Goal: Task Accomplishment & Management: Complete application form

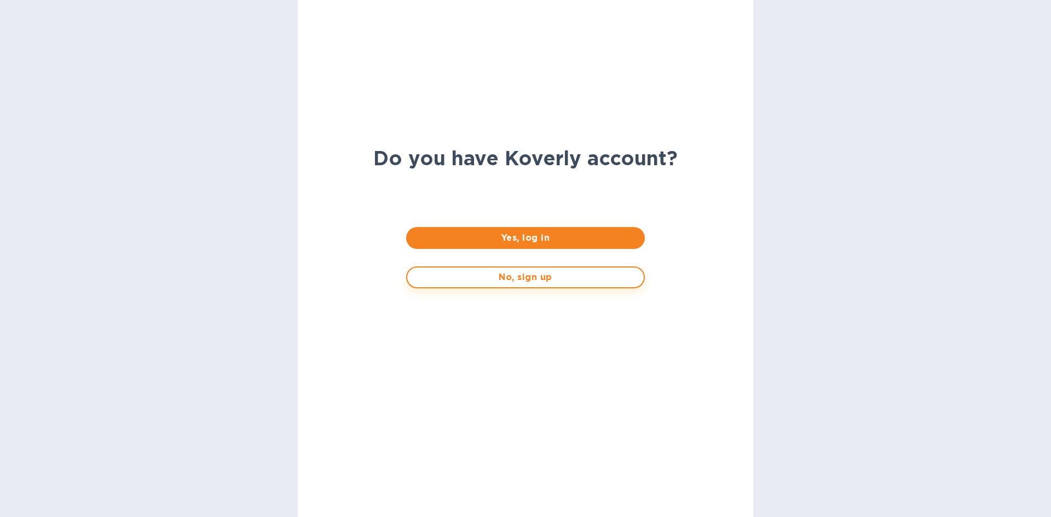
click at [524, 285] on button "No, sign up" at bounding box center [525, 278] width 238 height 22
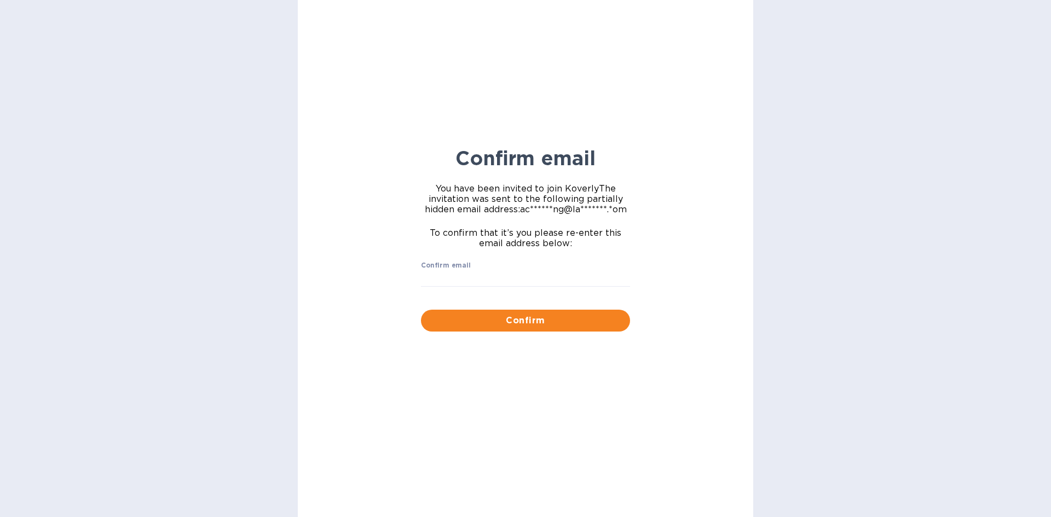
click at [483, 184] on span "You have been invited to join [PERSON_NAME] The invitation was sent to the foll…" at bounding box center [525, 198] width 209 height 31
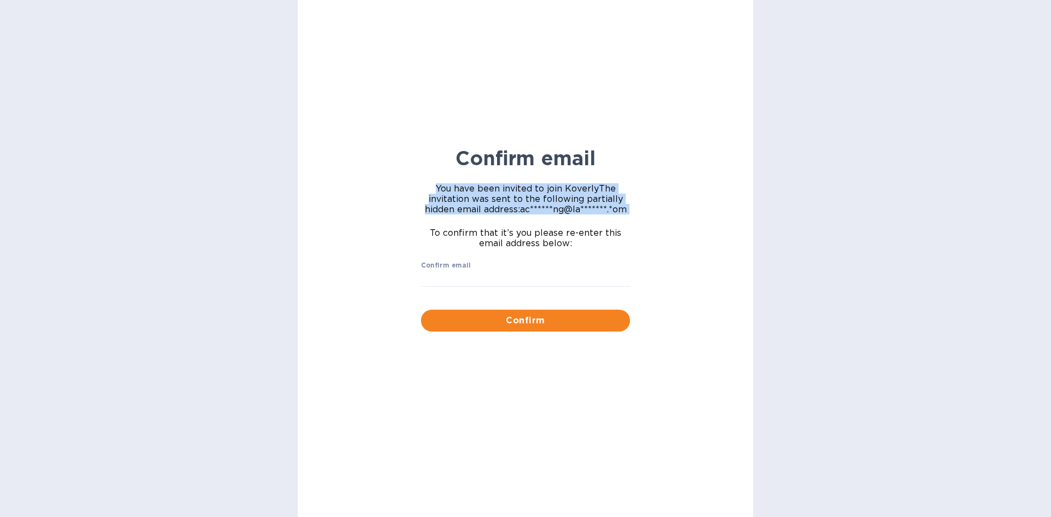
click at [483, 184] on span "You have been invited to join [PERSON_NAME] The invitation was sent to the foll…" at bounding box center [525, 198] width 209 height 31
click at [483, 200] on span "You have been invited to join [PERSON_NAME] The invitation was sent to the foll…" at bounding box center [525, 198] width 209 height 31
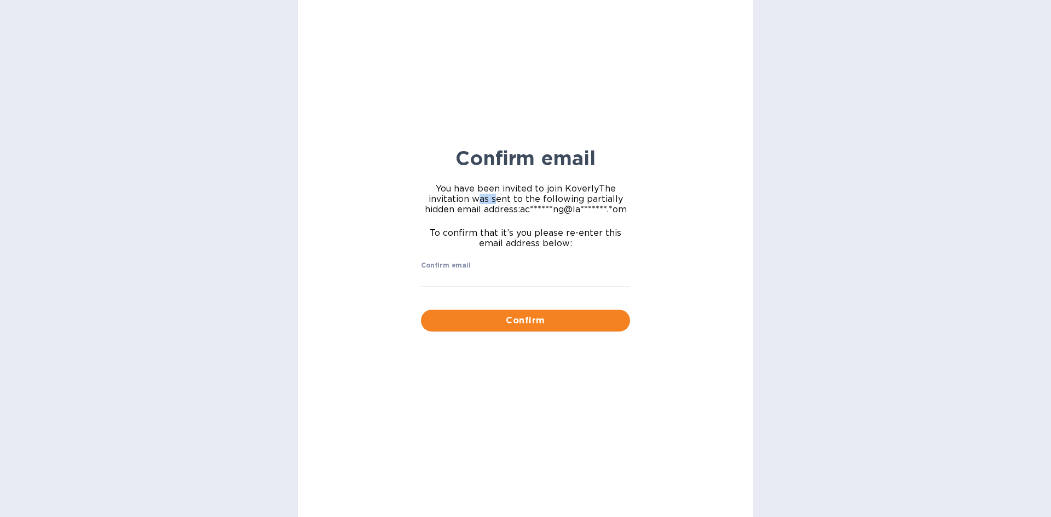
click at [483, 200] on span "You have been invited to join [PERSON_NAME] The invitation was sent to the foll…" at bounding box center [525, 198] width 209 height 31
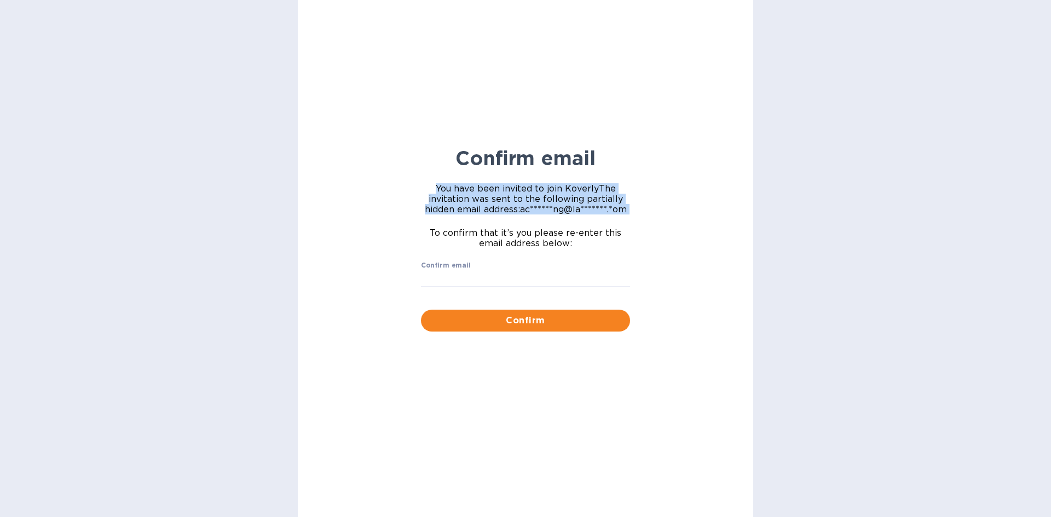
click at [483, 200] on span "You have been invited to join [PERSON_NAME] The invitation was sent to the foll…" at bounding box center [525, 198] width 209 height 31
click at [515, 202] on span "You have been invited to join [PERSON_NAME] The invitation was sent to the foll…" at bounding box center [525, 198] width 209 height 31
drag, startPoint x: 521, startPoint y: 211, endPoint x: 655, endPoint y: 211, distance: 133.6
click at [655, 211] on div "Confirm email You have been invited to join [PERSON_NAME] The invitation was se…" at bounding box center [526, 258] width 456 height 517
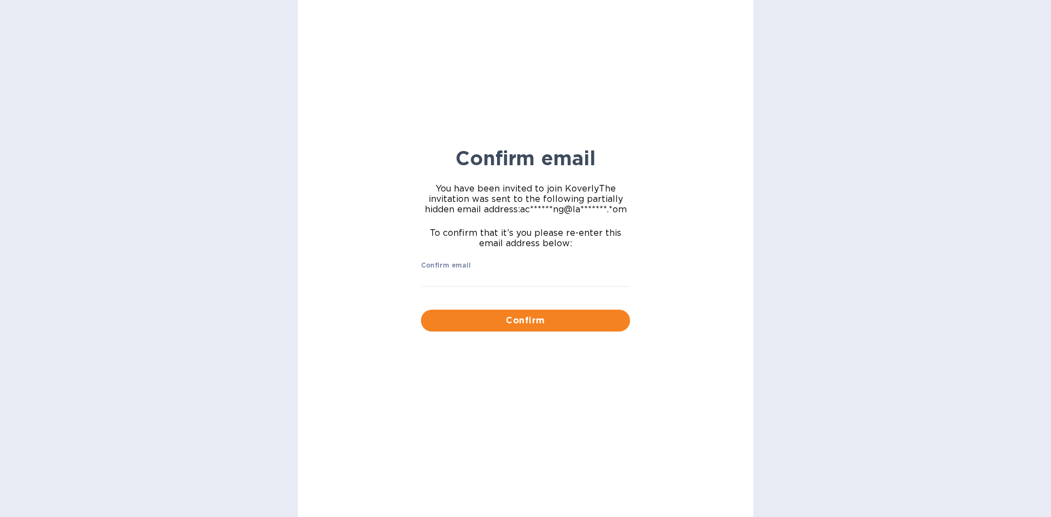
click at [510, 239] on span "To confirm that it’s you please re-enter this email address below:" at bounding box center [525, 238] width 209 height 21
click at [635, 241] on div "To confirm that it’s you please re-enter this email address below:" at bounding box center [525, 238] width 222 height 34
click at [502, 272] on input "Confirm email" at bounding box center [525, 278] width 209 height 16
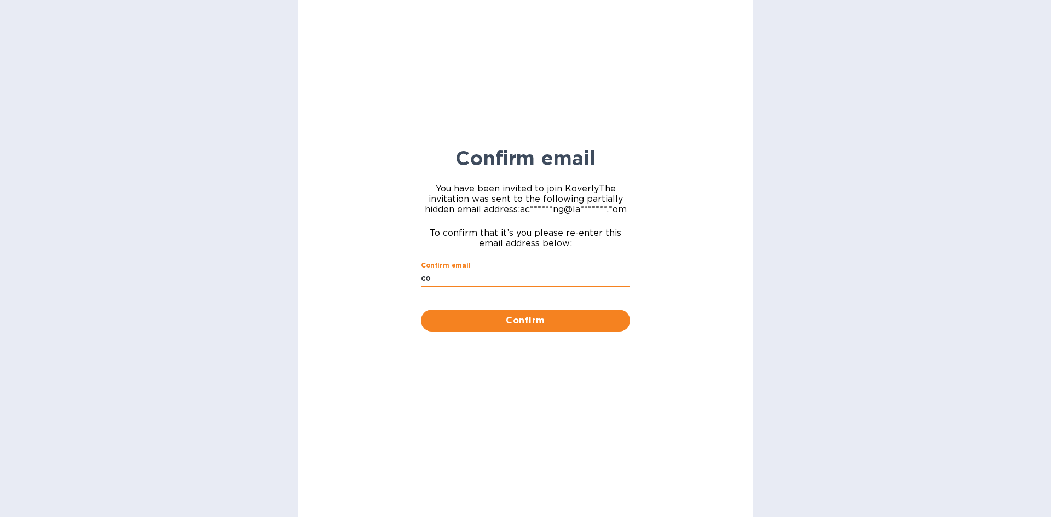
type input "c"
type input "[EMAIL_ADDRESS][DOMAIN_NAME]"
click at [544, 320] on span "Confirm" at bounding box center [526, 320] width 192 height 13
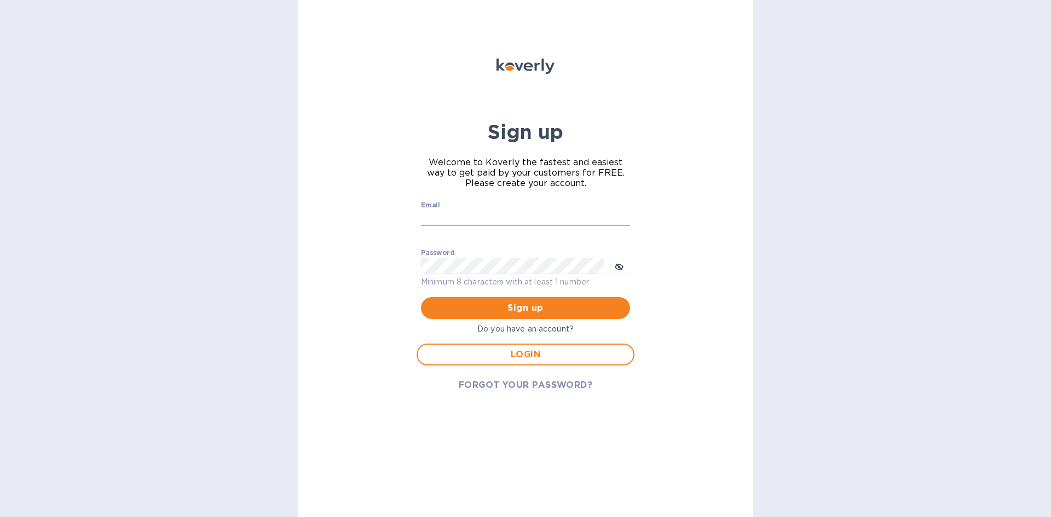
click at [468, 218] on input "Email" at bounding box center [525, 218] width 209 height 16
type input "[EMAIL_ADDRESS][DOMAIN_NAME]"
click at [614, 269] on button "toggle password visibility" at bounding box center [619, 266] width 22 height 22
click at [556, 312] on span "Sign up" at bounding box center [526, 308] width 192 height 13
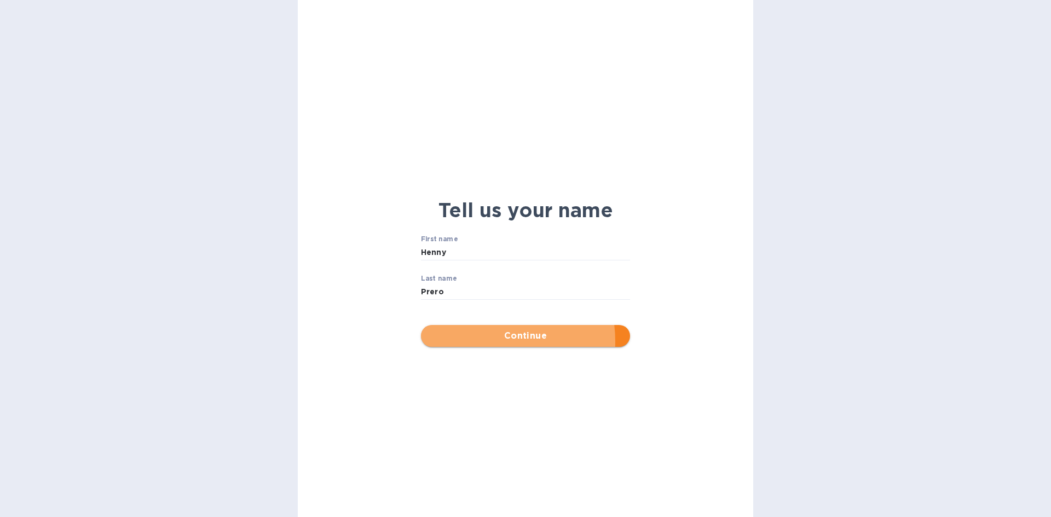
click at [485, 342] on span "Continue" at bounding box center [526, 336] width 192 height 13
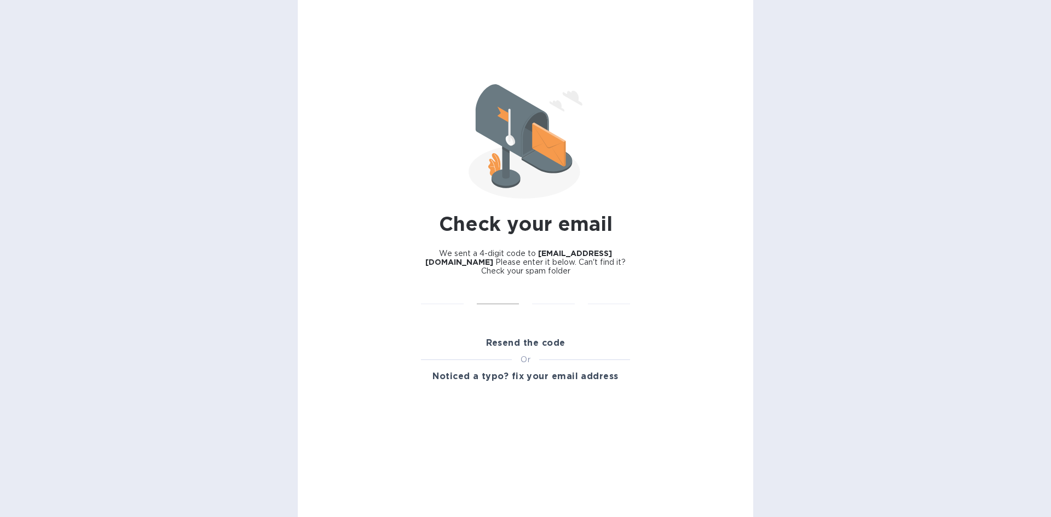
click at [511, 295] on input "text" at bounding box center [498, 297] width 43 height 16
click at [453, 291] on input "text" at bounding box center [442, 297] width 43 height 16
type input "8"
type input "9"
drag, startPoint x: 435, startPoint y: 293, endPoint x: 414, endPoint y: 296, distance: 21.5
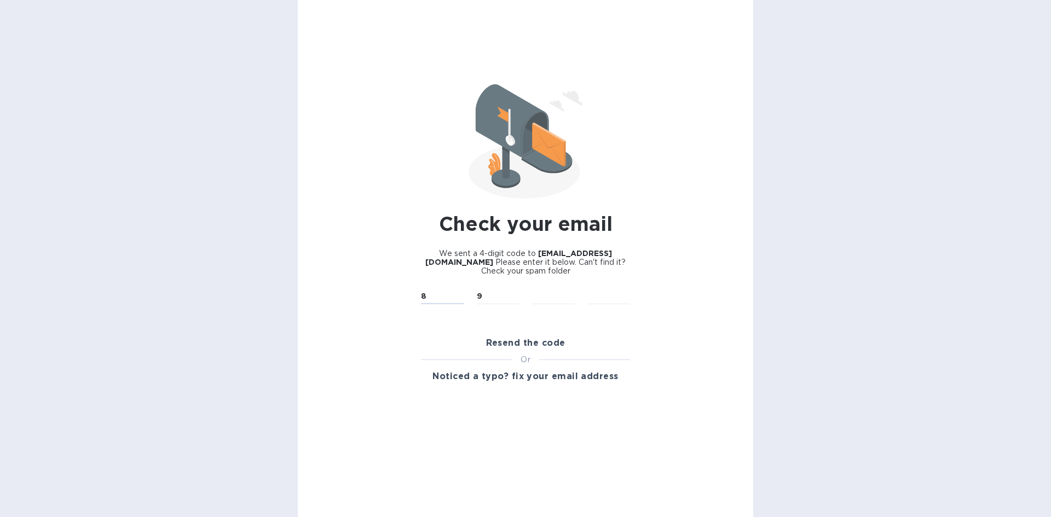
click at [414, 296] on div "Check your email We sent a 4-digit code to [EMAIL_ADDRESS][DOMAIN_NAME] Please …" at bounding box center [526, 258] width 456 height 517
type input "9"
drag, startPoint x: 489, startPoint y: 292, endPoint x: 474, endPoint y: 293, distance: 15.4
click at [474, 293] on div "9 ​" at bounding box center [498, 304] width 56 height 44
type input "8"
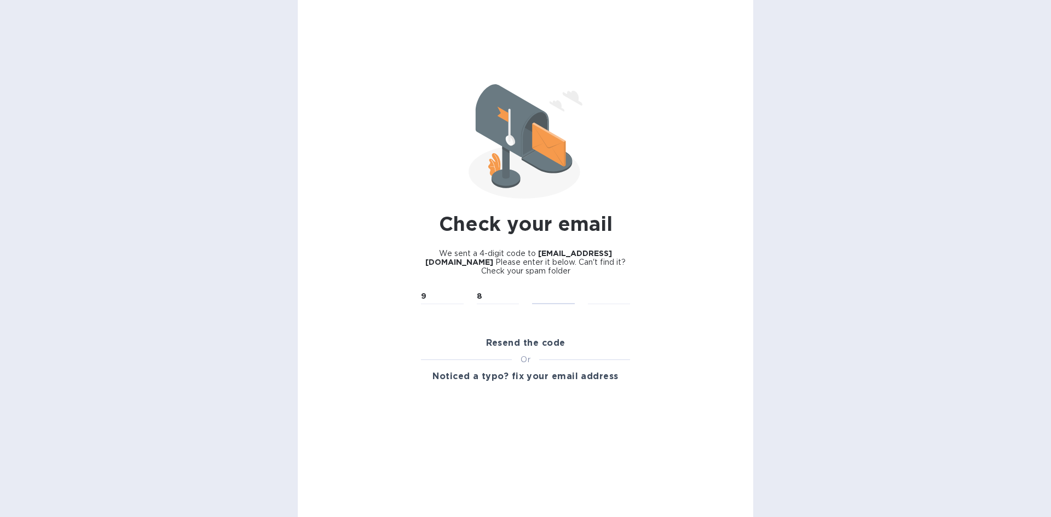
type input "2"
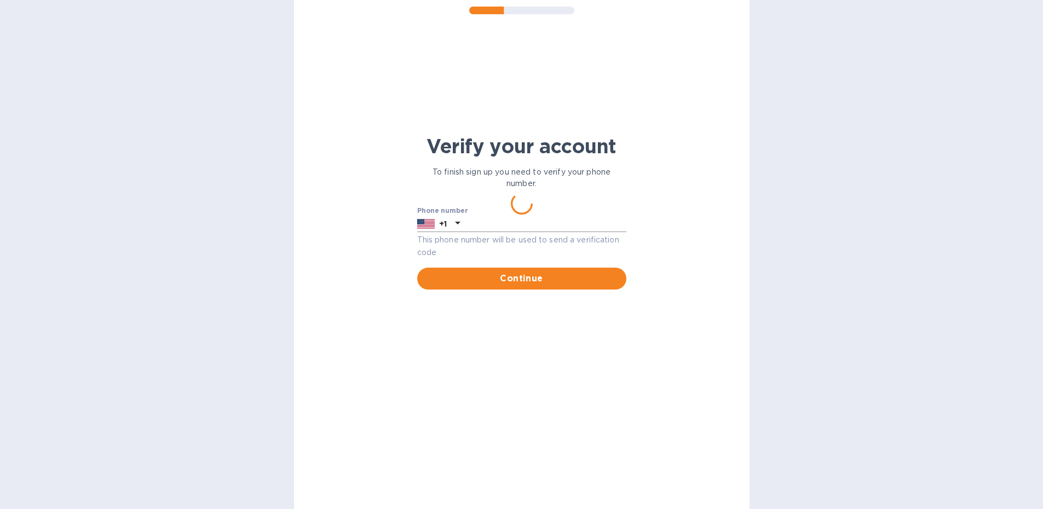
click at [529, 223] on input "text" at bounding box center [545, 224] width 162 height 16
type input "7183089703"
click at [520, 282] on span "Continue" at bounding box center [522, 278] width 192 height 13
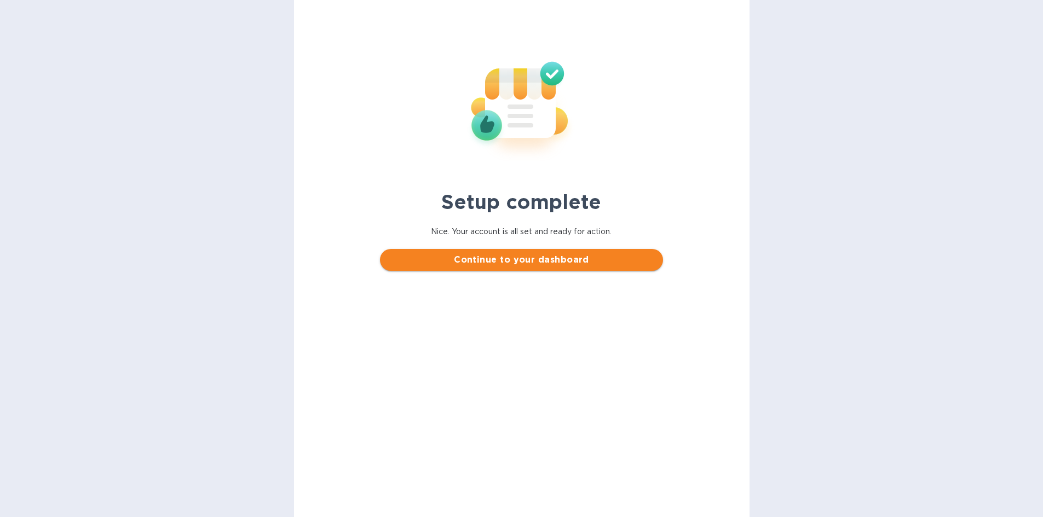
click at [514, 269] on button "Continue to your dashboard" at bounding box center [521, 260] width 283 height 22
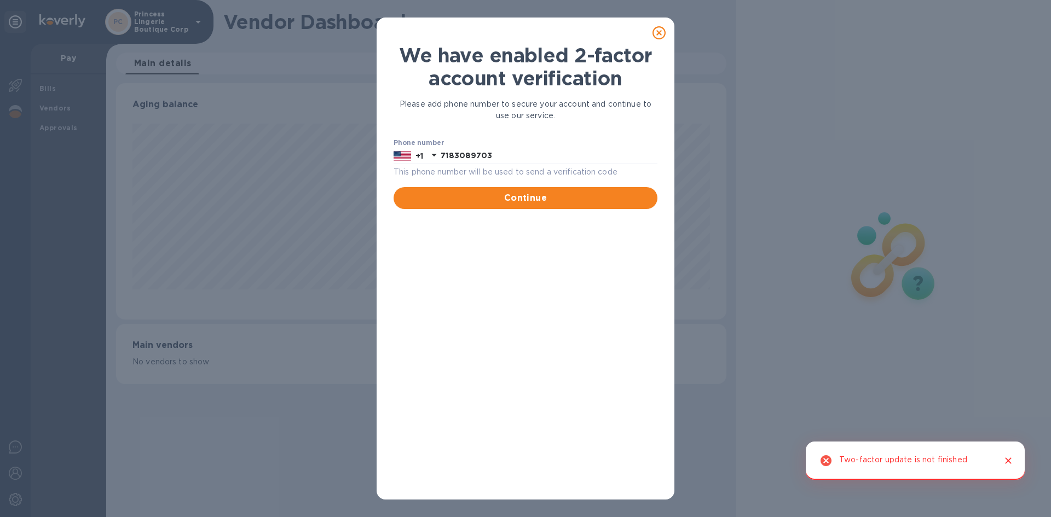
scroll to position [237, 610]
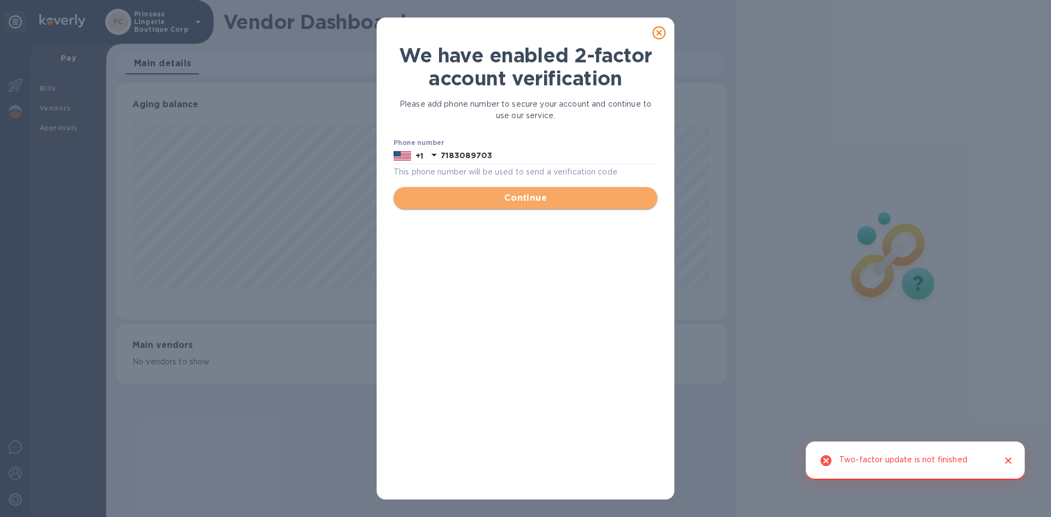
click at [509, 200] on span "Continue" at bounding box center [525, 198] width 246 height 13
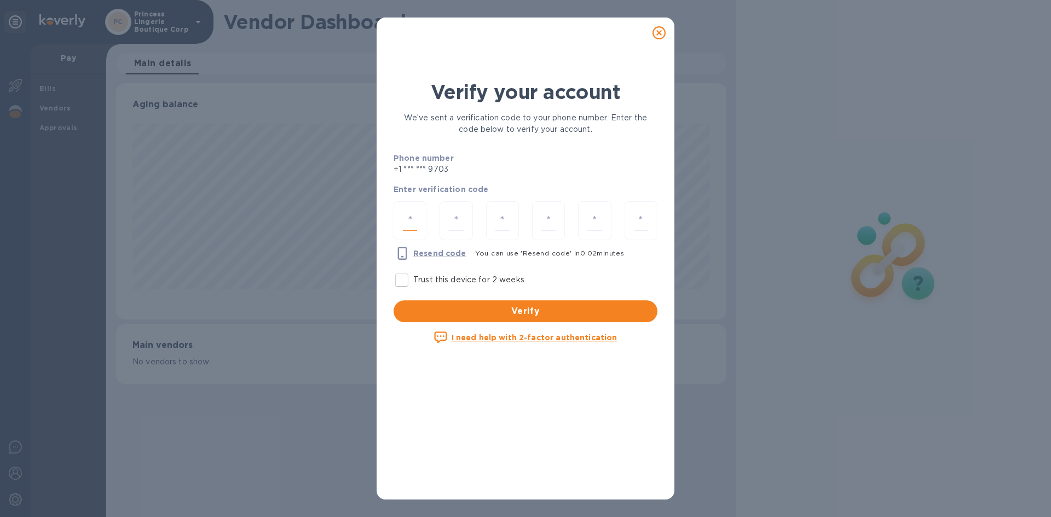
click at [411, 220] on input "number" at bounding box center [410, 221] width 14 height 20
type input "5"
type input "6"
type input "8"
type input "1"
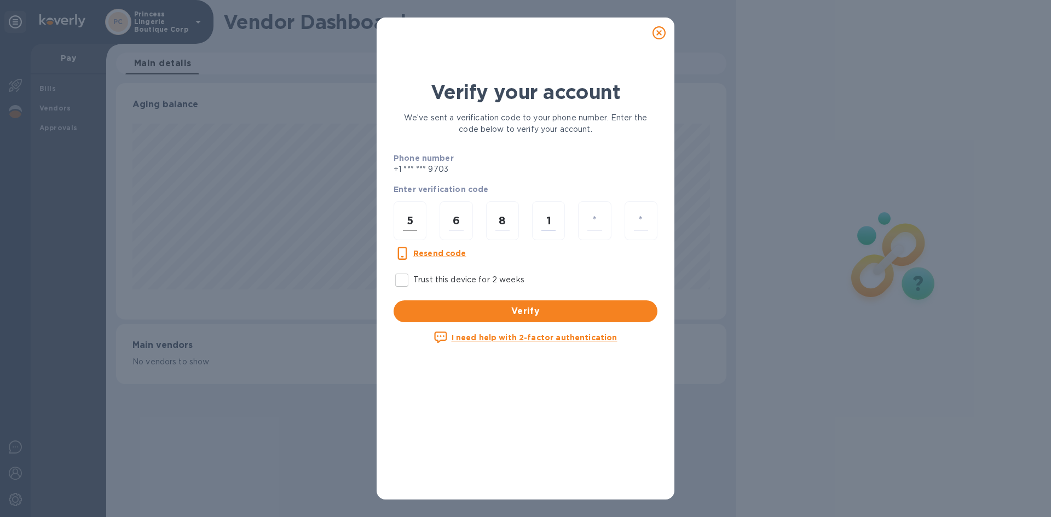
type input "6"
type input "1"
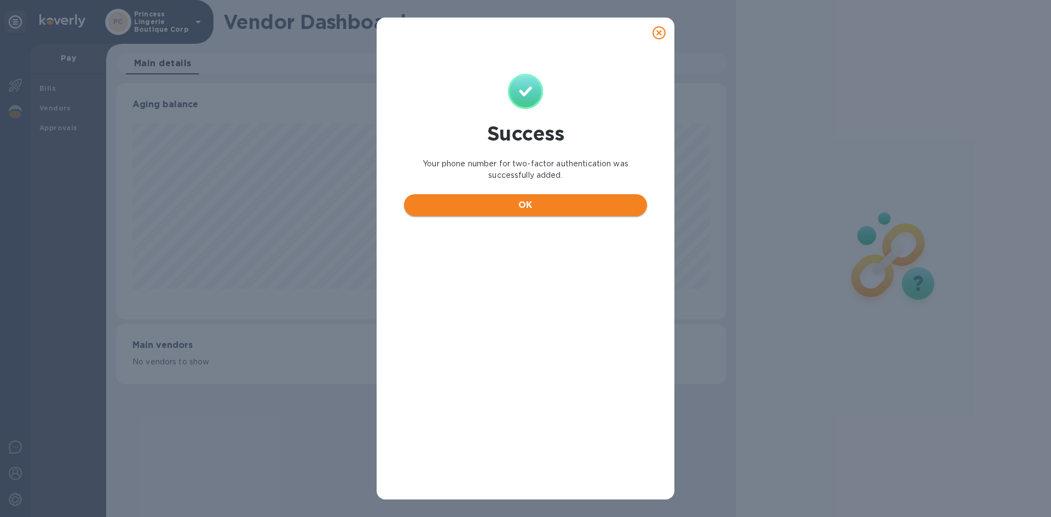
click at [438, 210] on span "OK" at bounding box center [526, 205] width 226 height 13
